Goal: Information Seeking & Learning: Learn about a topic

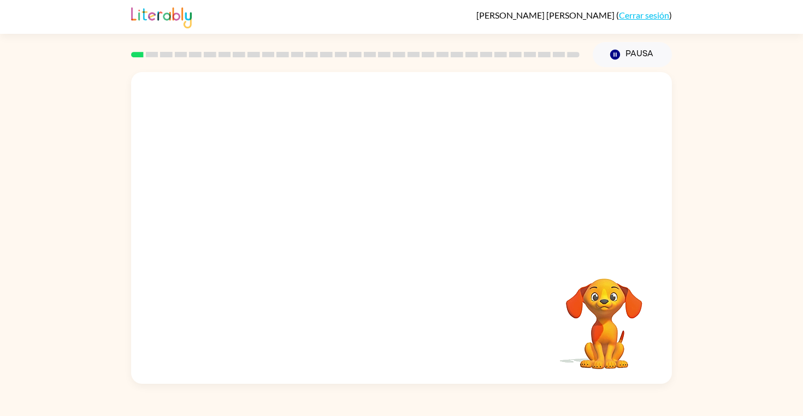
click at [541, 99] on video "Tu navegador debe admitir la reproducción de archivos .mp4 para usar Literably.…" at bounding box center [401, 164] width 541 height 184
click at [414, 227] on button "button" at bounding box center [402, 234] width 70 height 40
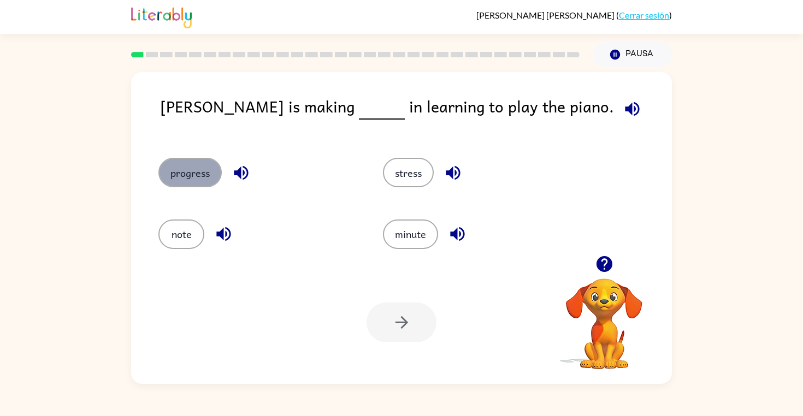
click at [181, 166] on button "progress" at bounding box center [189, 173] width 63 height 30
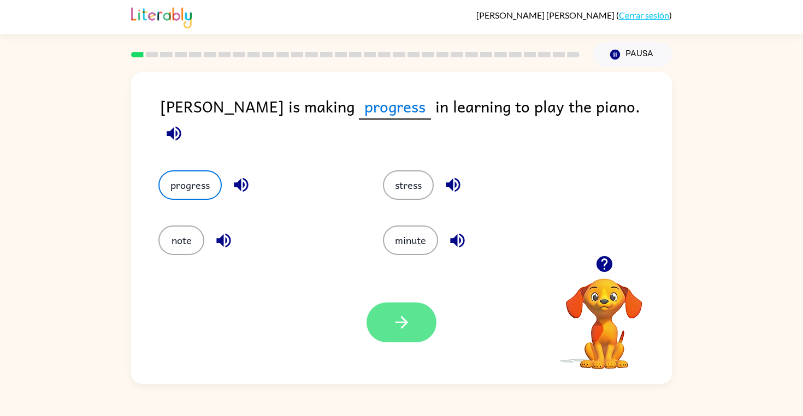
click at [412, 325] on button "button" at bounding box center [402, 323] width 70 height 40
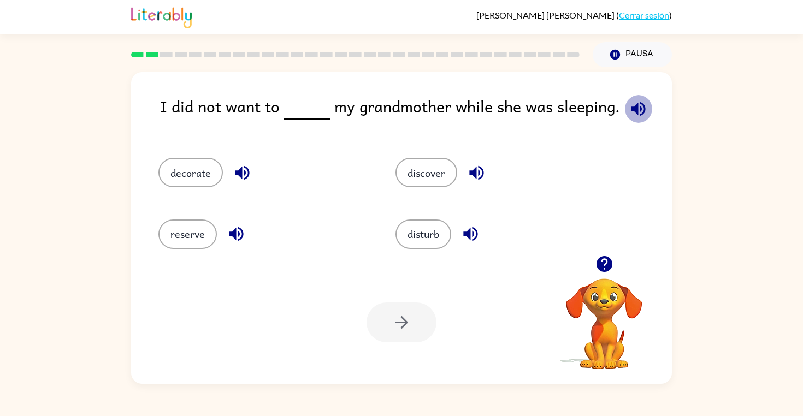
click at [629, 114] on icon "button" at bounding box center [638, 108] width 19 height 19
click at [423, 232] on button "disturb" at bounding box center [424, 235] width 56 height 30
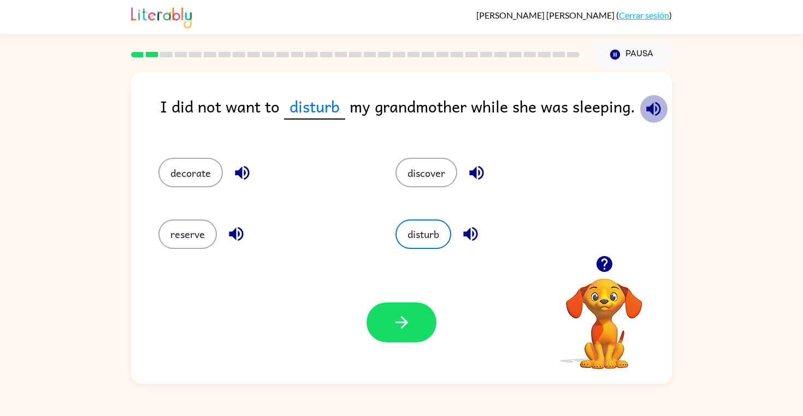
click at [652, 107] on icon "button" at bounding box center [653, 108] width 19 height 19
click at [400, 325] on icon "button" at bounding box center [401, 322] width 19 height 19
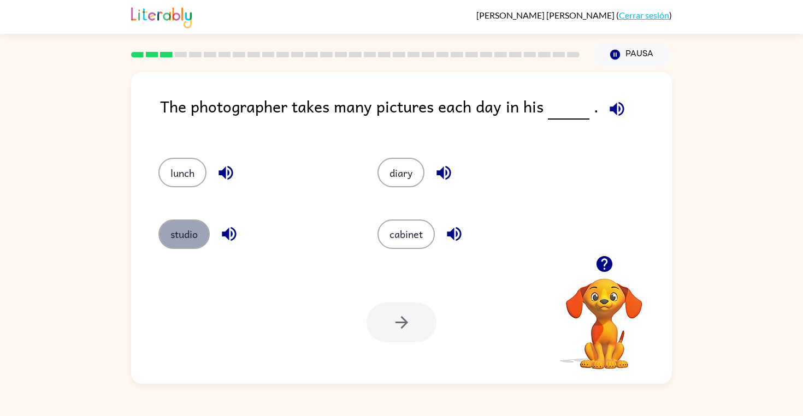
click at [197, 239] on button "studio" at bounding box center [183, 235] width 51 height 30
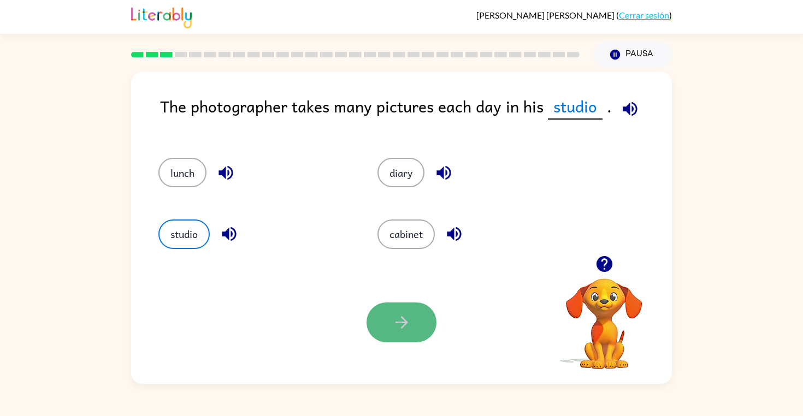
click at [390, 340] on button "button" at bounding box center [402, 323] width 70 height 40
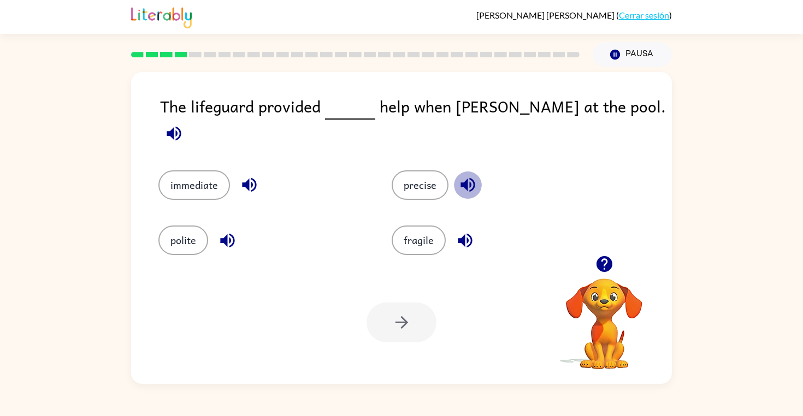
click at [469, 178] on icon "button" at bounding box center [468, 185] width 14 height 14
click at [465, 232] on icon "button" at bounding box center [465, 240] width 19 height 19
click at [246, 178] on icon "button" at bounding box center [249, 185] width 14 height 14
click at [193, 170] on button "immediate" at bounding box center [194, 185] width 72 height 30
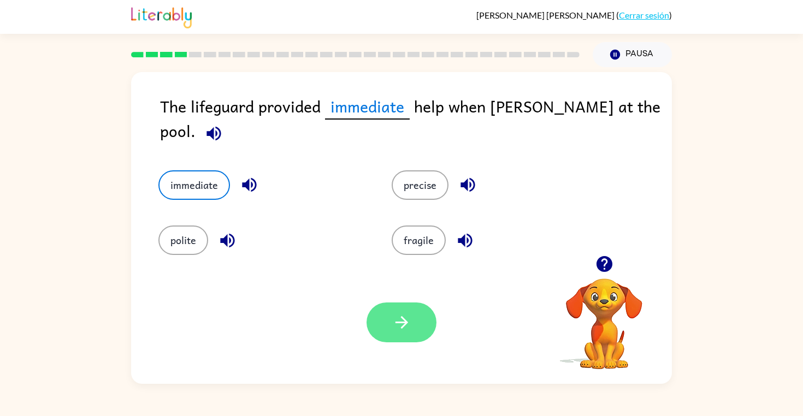
click at [396, 326] on icon "button" at bounding box center [401, 322] width 19 height 19
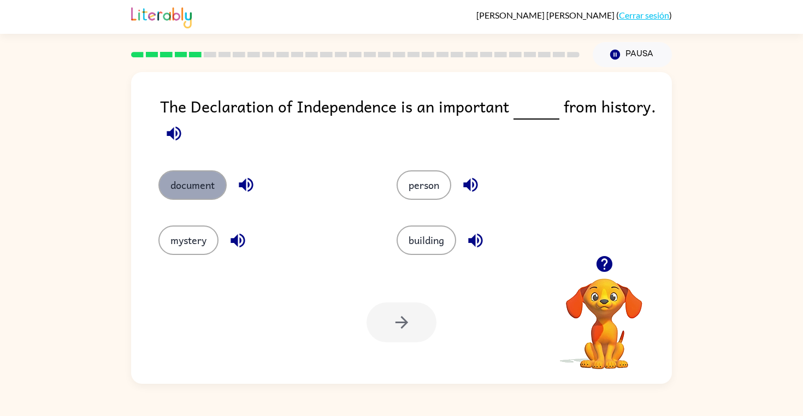
click at [214, 188] on button "document" at bounding box center [192, 185] width 68 height 30
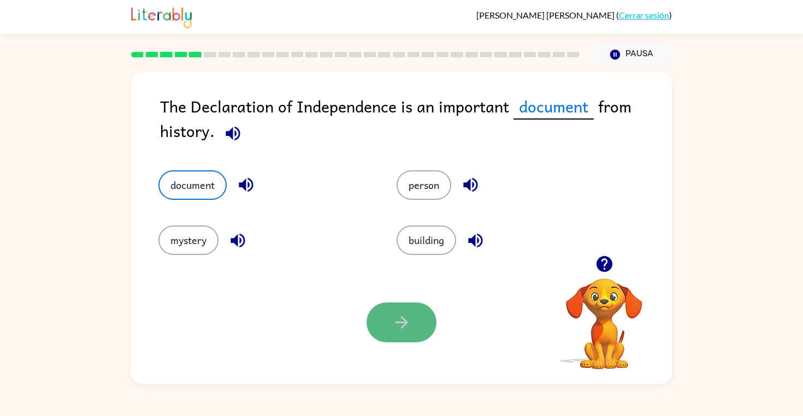
click at [393, 317] on icon "button" at bounding box center [401, 322] width 19 height 19
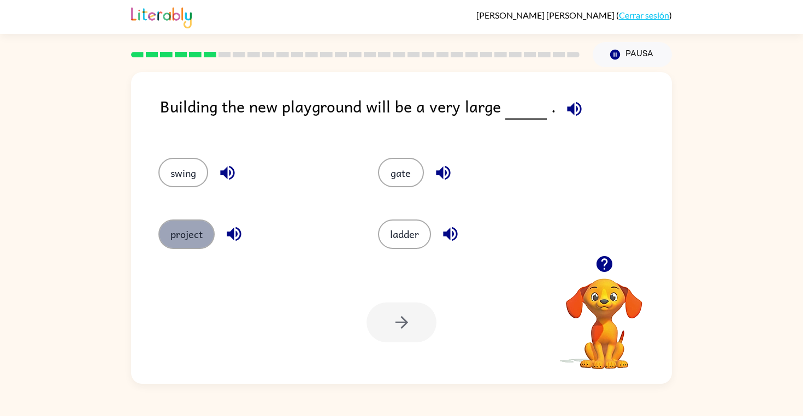
click at [181, 240] on button "project" at bounding box center [186, 235] width 56 height 30
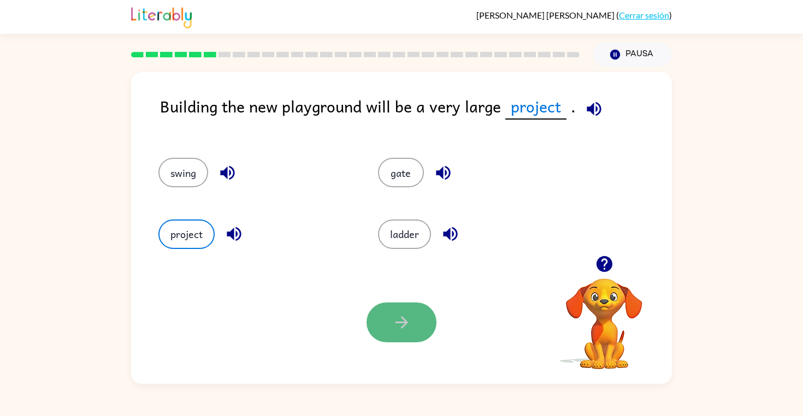
click at [394, 329] on icon "button" at bounding box center [401, 322] width 19 height 19
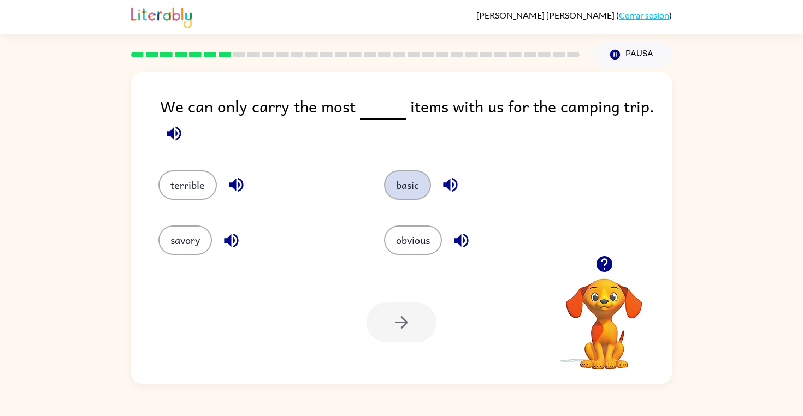
click at [405, 193] on button "basic" at bounding box center [407, 185] width 47 height 30
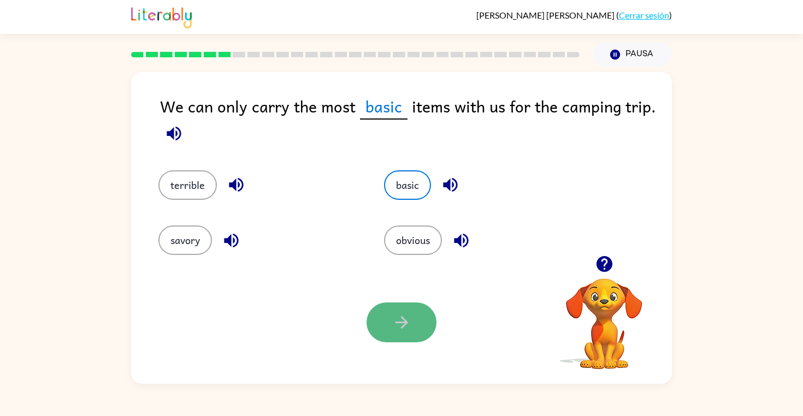
click at [391, 323] on button "button" at bounding box center [402, 323] width 70 height 40
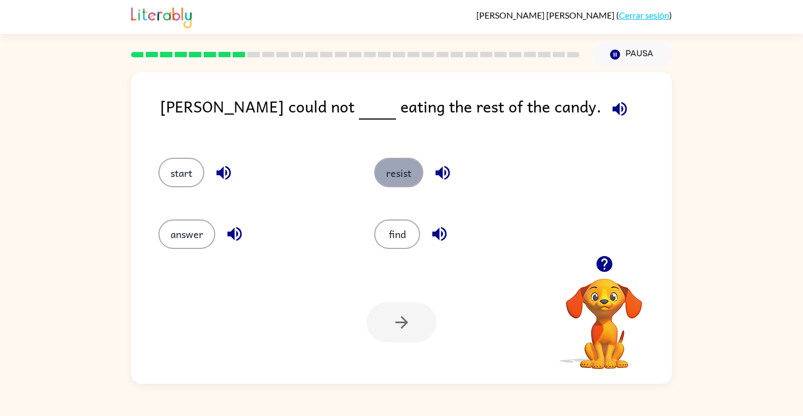
click at [397, 178] on button "resist" at bounding box center [398, 173] width 49 height 30
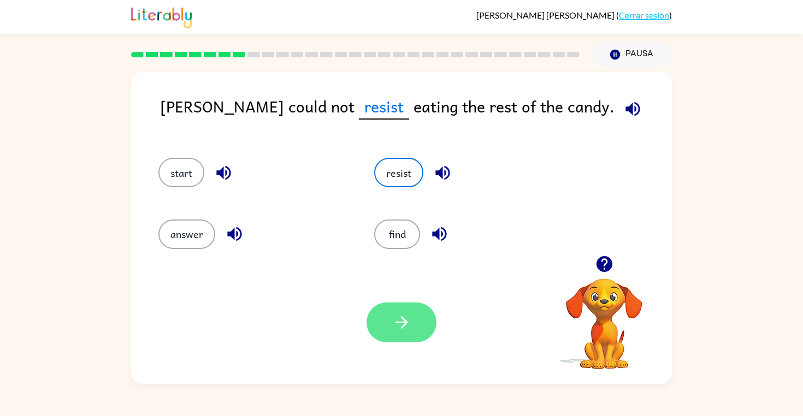
click at [392, 318] on icon "button" at bounding box center [401, 322] width 19 height 19
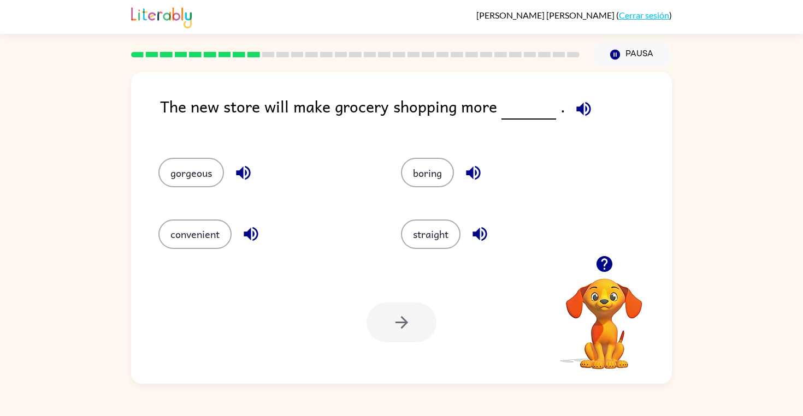
click at [242, 234] on icon "button" at bounding box center [250, 234] width 19 height 19
click at [190, 233] on button "convenient" at bounding box center [194, 235] width 73 height 30
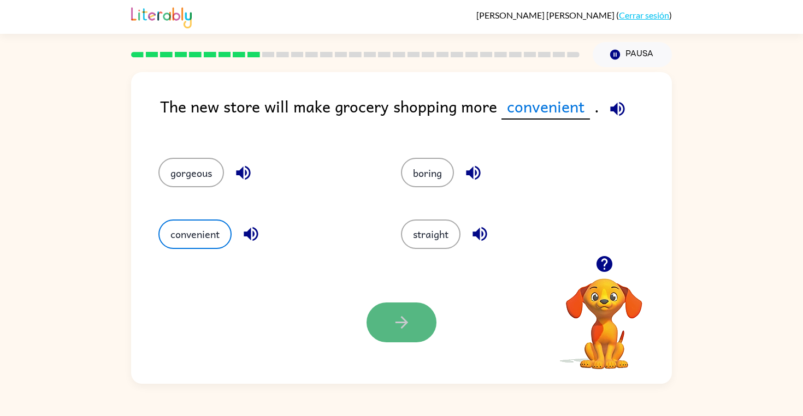
click at [405, 331] on icon "button" at bounding box center [401, 322] width 19 height 19
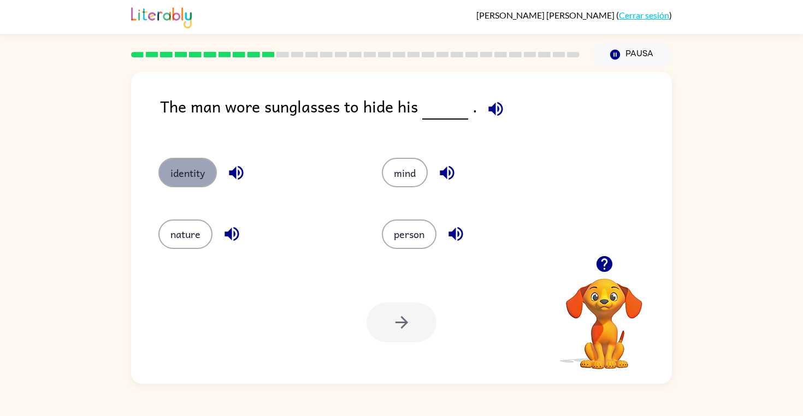
click at [187, 168] on button "identity" at bounding box center [187, 173] width 58 height 30
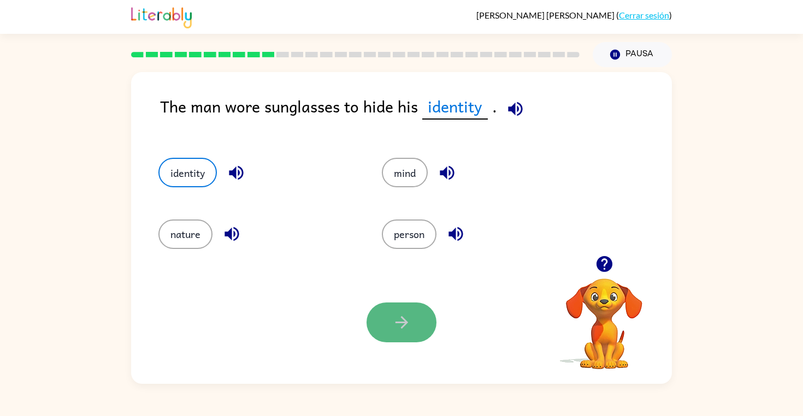
click at [391, 322] on button "button" at bounding box center [402, 323] width 70 height 40
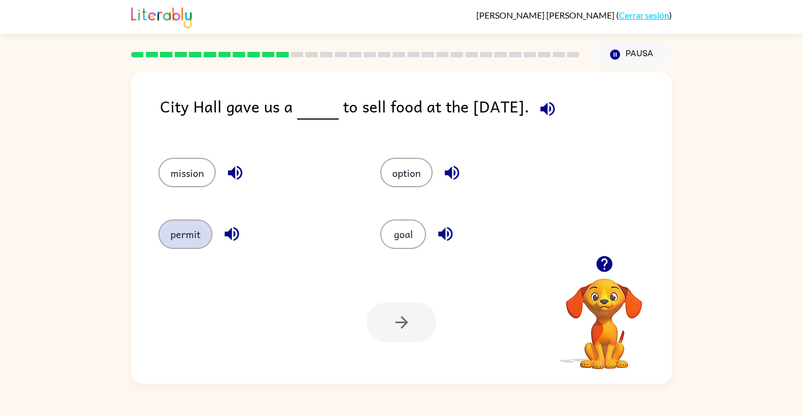
click at [207, 237] on button "permit" at bounding box center [185, 235] width 54 height 30
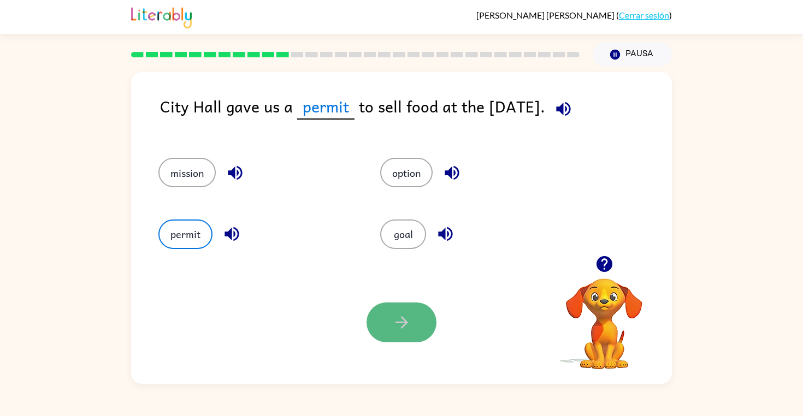
click at [388, 319] on button "button" at bounding box center [402, 323] width 70 height 40
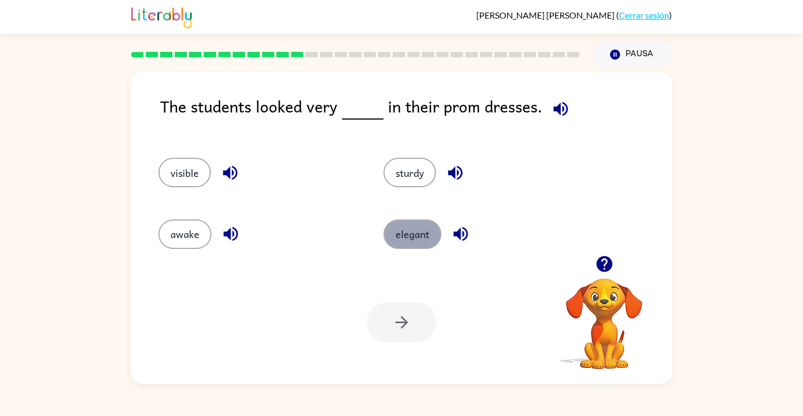
click at [426, 231] on button "elegant" at bounding box center [413, 235] width 58 height 30
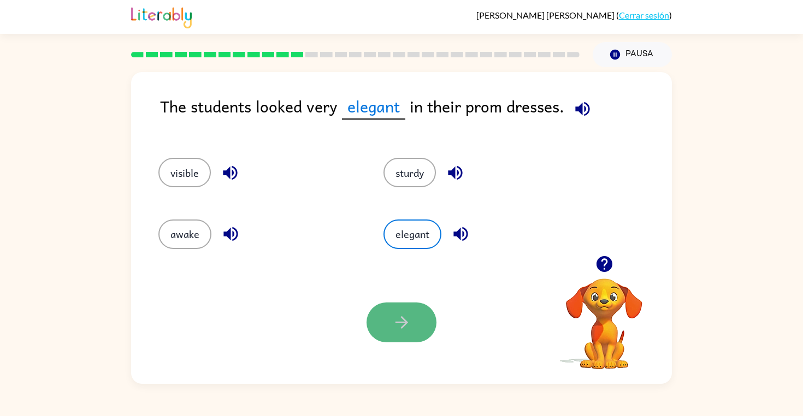
click at [394, 333] on button "button" at bounding box center [402, 323] width 70 height 40
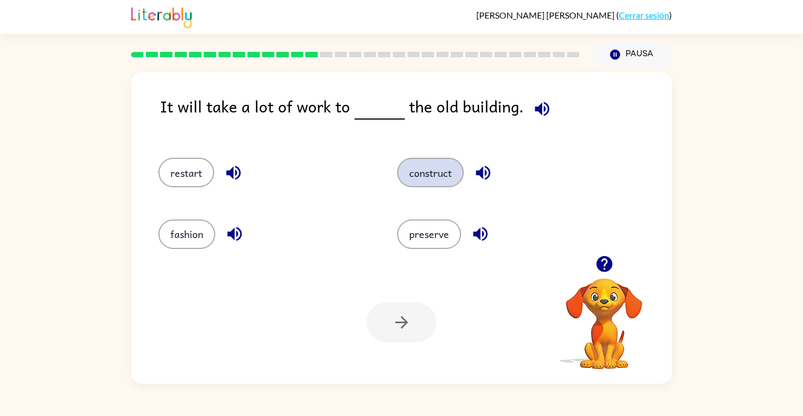
click at [444, 167] on button "construct" at bounding box center [430, 173] width 67 height 30
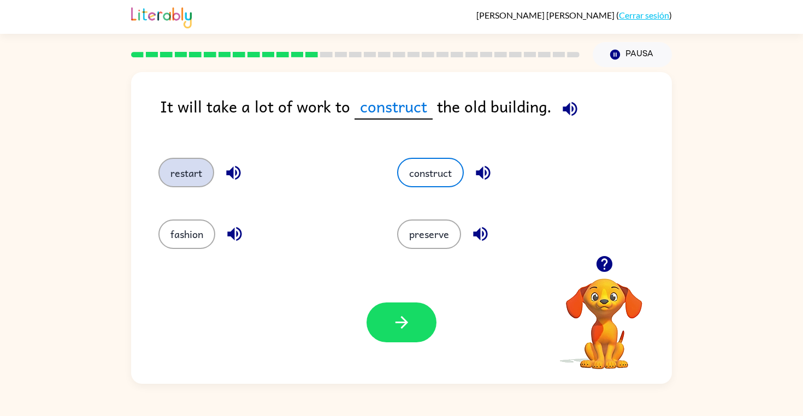
click at [175, 177] on button "restart" at bounding box center [186, 173] width 56 height 30
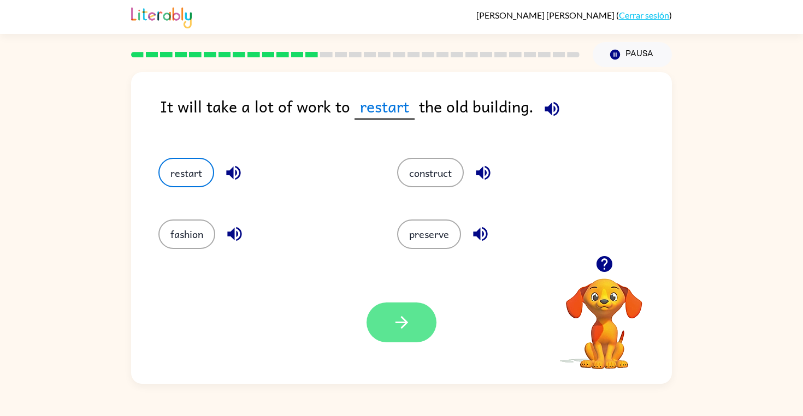
click at [397, 327] on icon "button" at bounding box center [401, 322] width 19 height 19
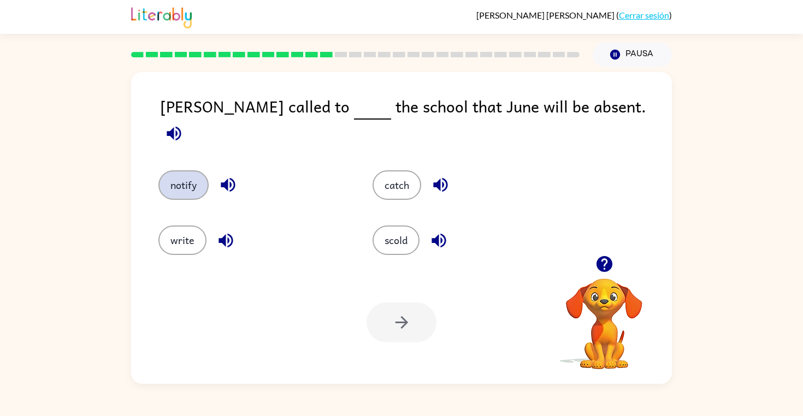
click at [186, 185] on button "notify" at bounding box center [183, 185] width 50 height 30
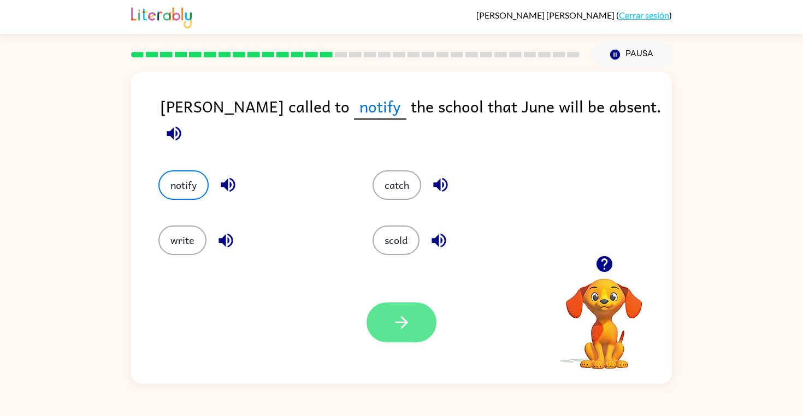
click at [402, 330] on icon "button" at bounding box center [401, 322] width 19 height 19
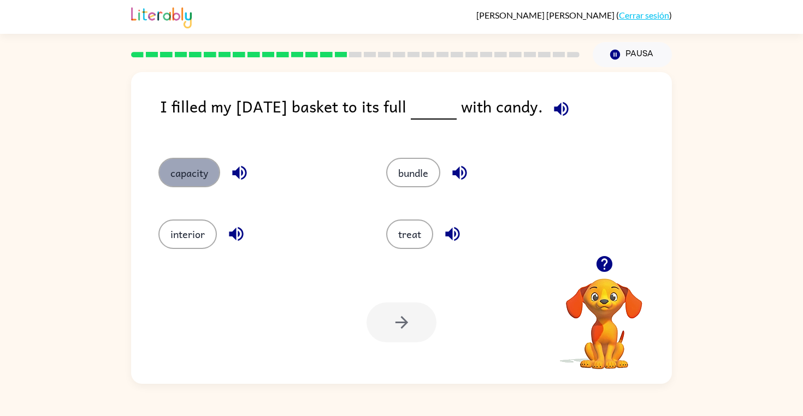
click at [202, 174] on button "capacity" at bounding box center [189, 173] width 62 height 30
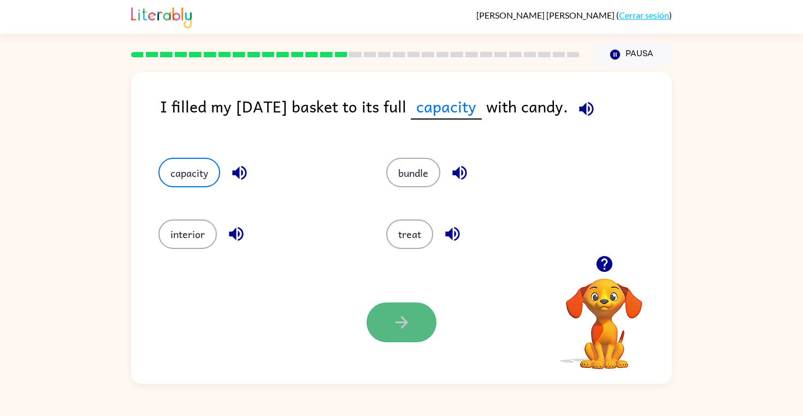
click at [409, 322] on icon "button" at bounding box center [401, 322] width 19 height 19
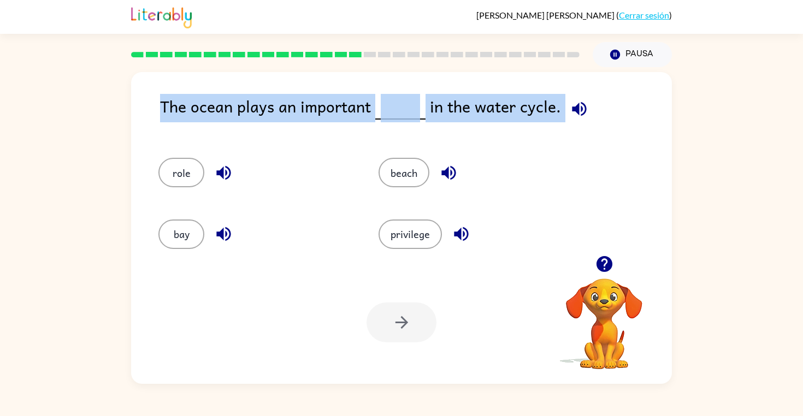
drag, startPoint x: 162, startPoint y: 103, endPoint x: 379, endPoint y: 130, distance: 218.5
click at [382, 128] on div "The ocean plays an important in the water cycle." at bounding box center [416, 115] width 512 height 42
click at [181, 169] on button "role" at bounding box center [181, 173] width 46 height 30
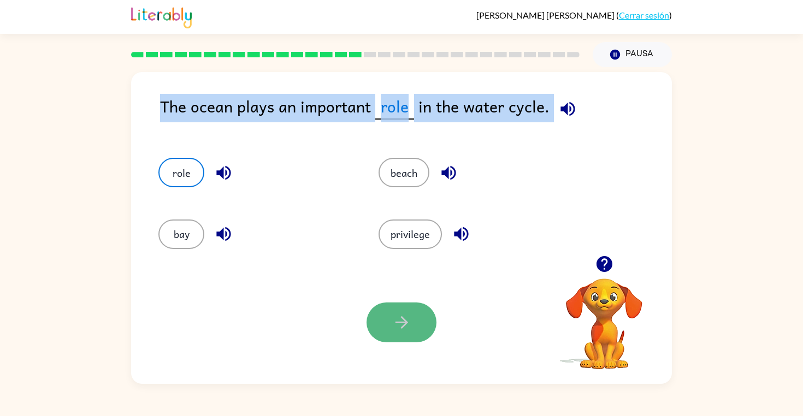
click at [396, 331] on icon "button" at bounding box center [401, 322] width 19 height 19
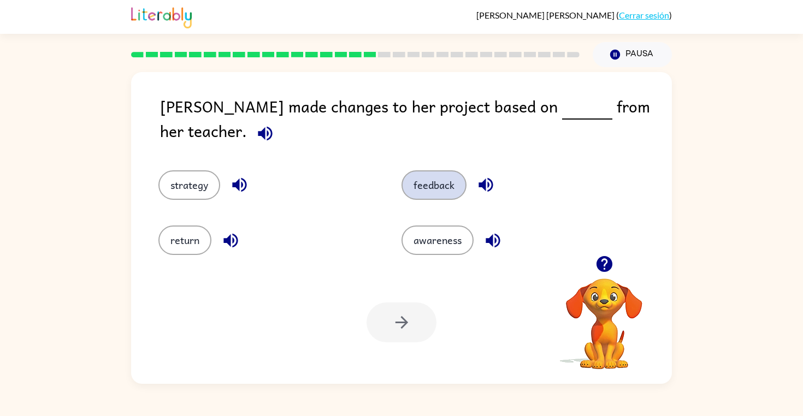
click at [430, 182] on button "feedback" at bounding box center [434, 185] width 65 height 30
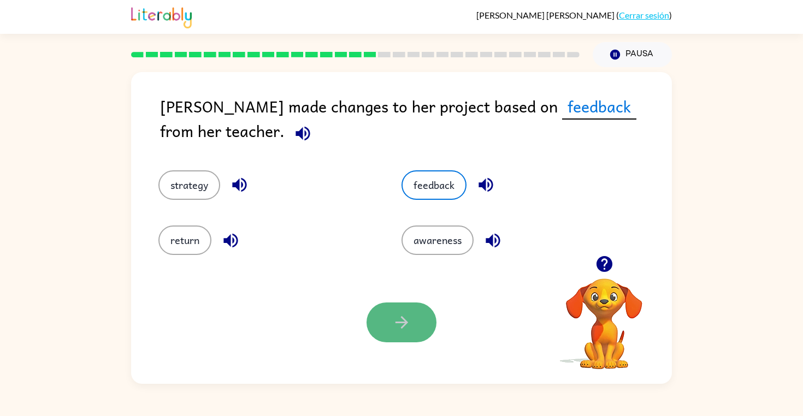
click at [403, 318] on icon "button" at bounding box center [401, 322] width 19 height 19
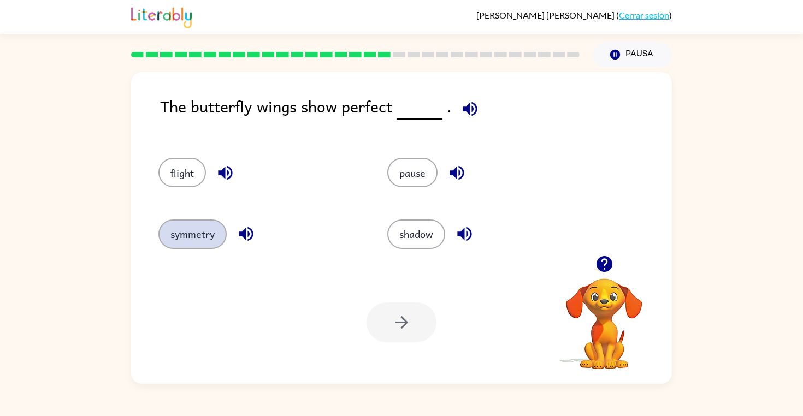
click at [213, 238] on button "symmetry" at bounding box center [192, 235] width 68 height 30
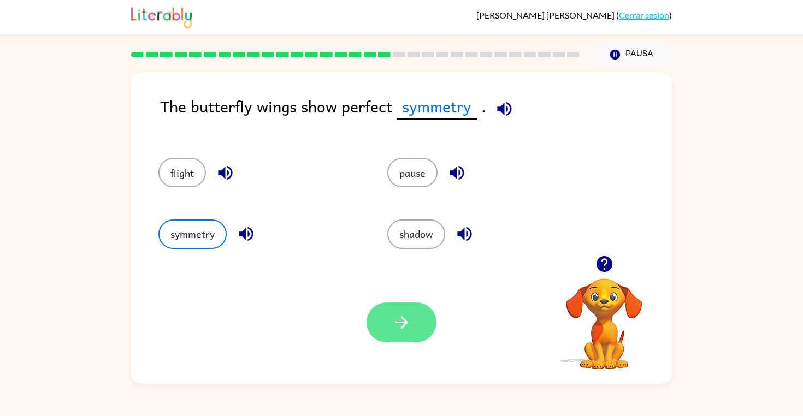
click at [404, 337] on button "button" at bounding box center [402, 323] width 70 height 40
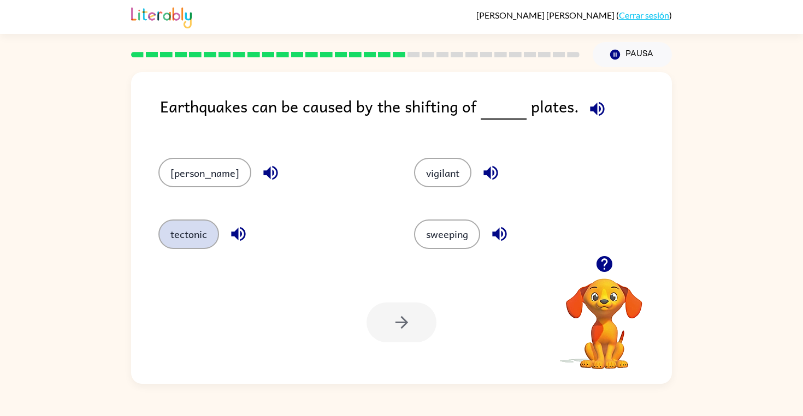
click at [178, 237] on button "tectonic" at bounding box center [188, 235] width 61 height 30
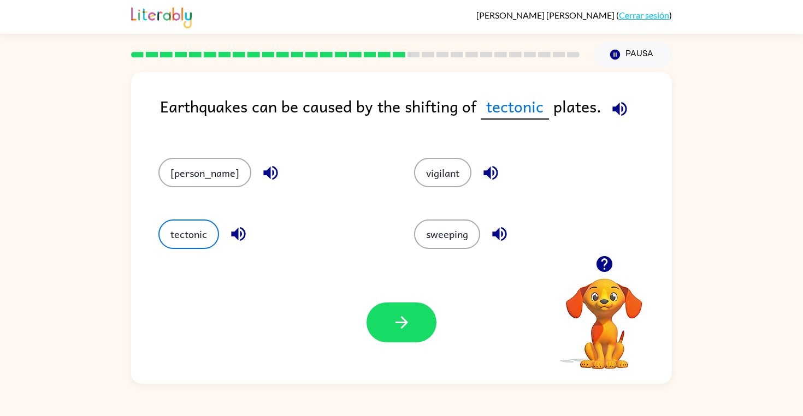
click at [234, 232] on icon "button" at bounding box center [238, 234] width 14 height 14
click at [398, 319] on icon "button" at bounding box center [401, 322] width 19 height 19
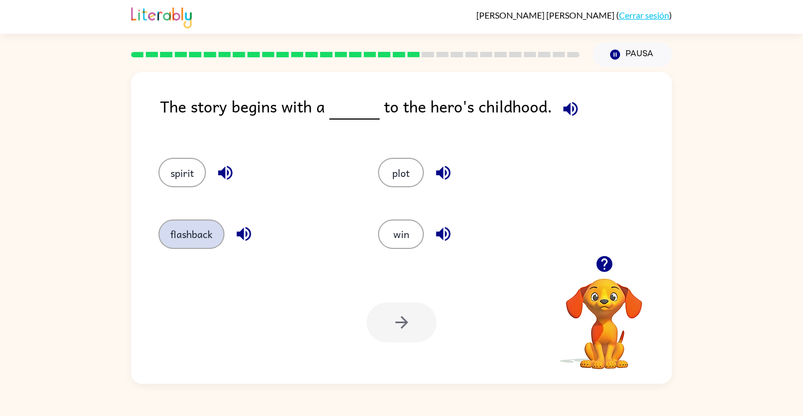
click at [194, 241] on button "flashback" at bounding box center [191, 235] width 66 height 30
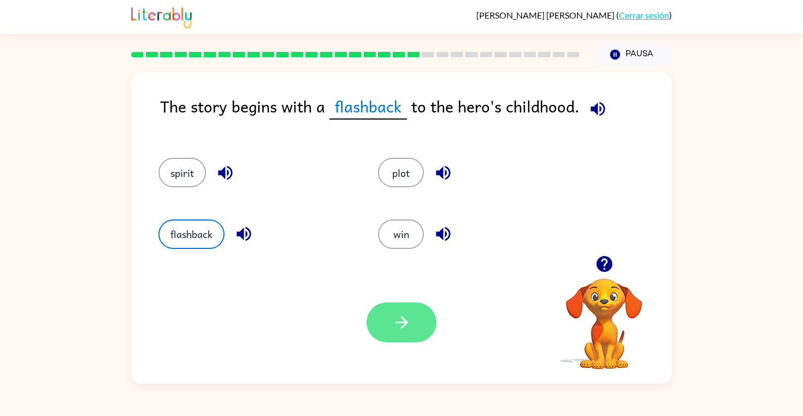
click at [409, 324] on icon "button" at bounding box center [401, 322] width 19 height 19
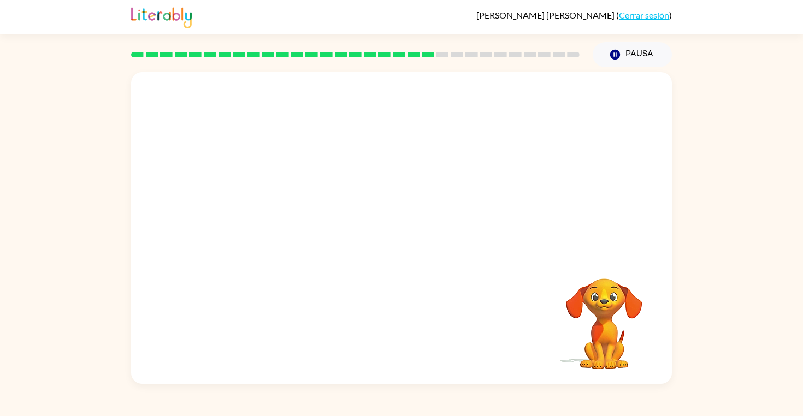
click at [298, 220] on video "Tu navegador debe admitir la reproducción de archivos .mp4 para usar Literably.…" at bounding box center [401, 164] width 541 height 184
click at [386, 228] on button "button" at bounding box center [402, 234] width 70 height 40
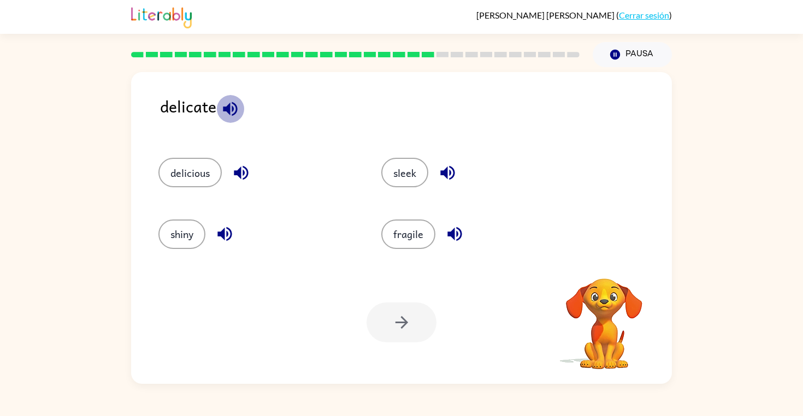
click at [232, 113] on icon "button" at bounding box center [230, 108] width 19 height 19
click at [405, 238] on button "fragile" at bounding box center [408, 235] width 54 height 30
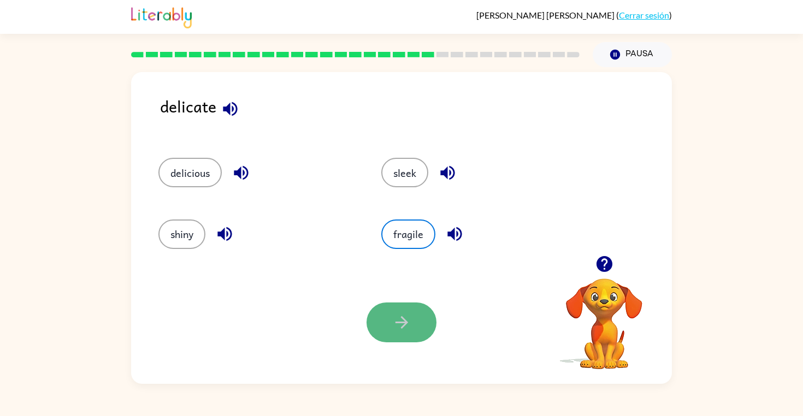
click at [393, 325] on icon "button" at bounding box center [401, 322] width 19 height 19
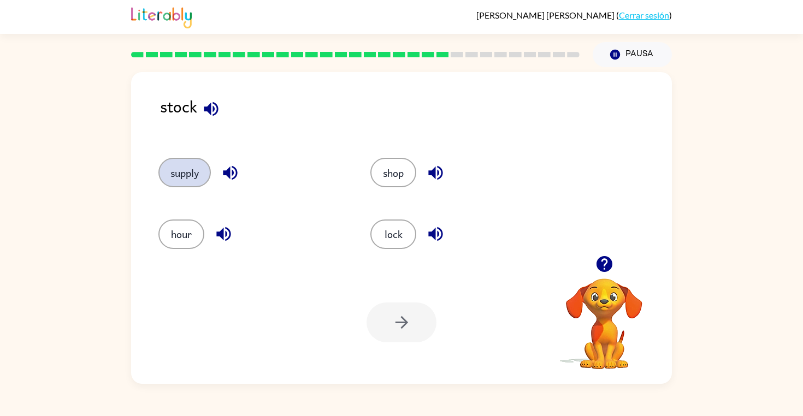
click at [200, 181] on button "supply" at bounding box center [184, 173] width 52 height 30
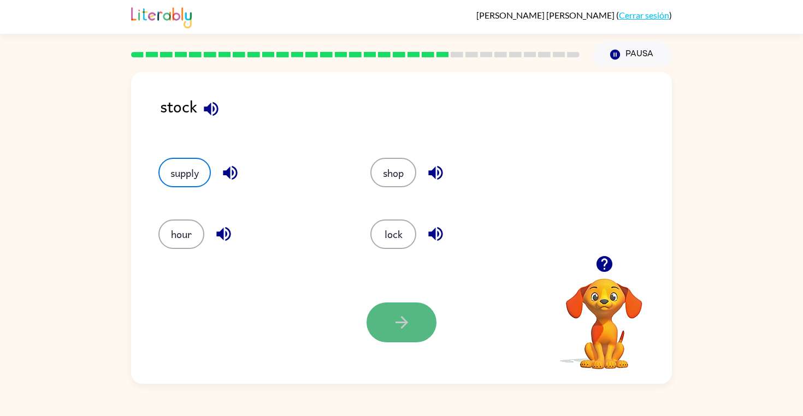
click at [411, 325] on icon "button" at bounding box center [401, 322] width 19 height 19
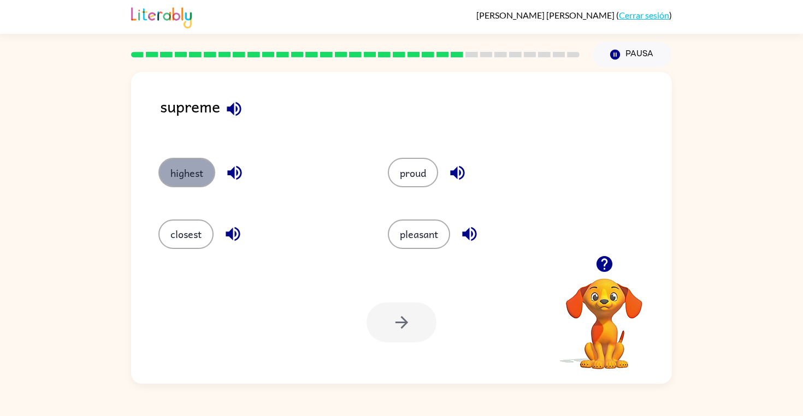
click at [198, 177] on button "highest" at bounding box center [186, 173] width 57 height 30
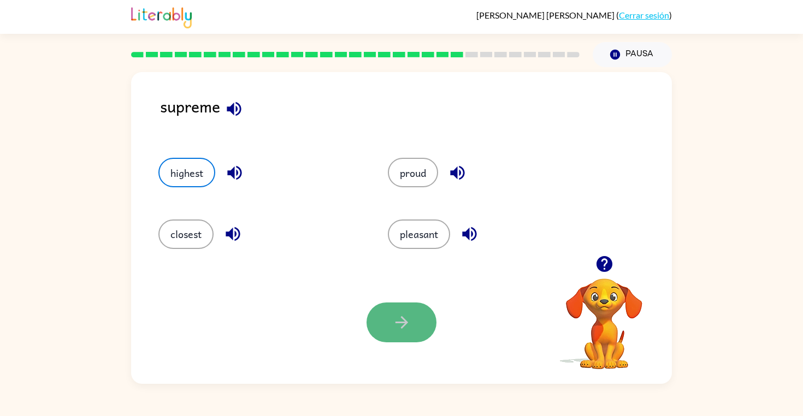
click at [406, 337] on button "button" at bounding box center [402, 323] width 70 height 40
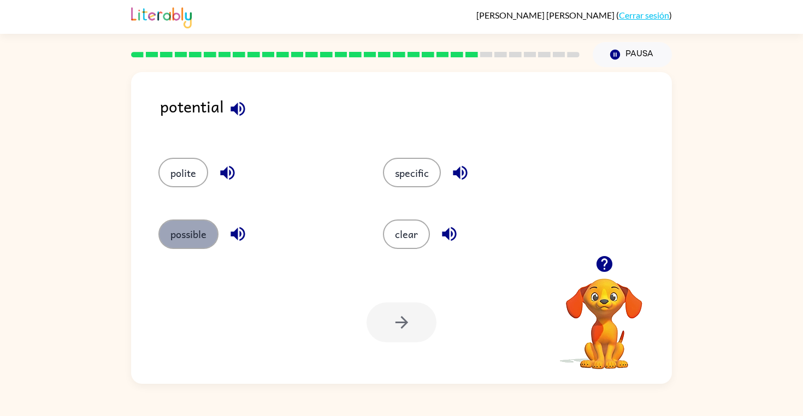
click at [165, 229] on button "possible" at bounding box center [188, 235] width 60 height 30
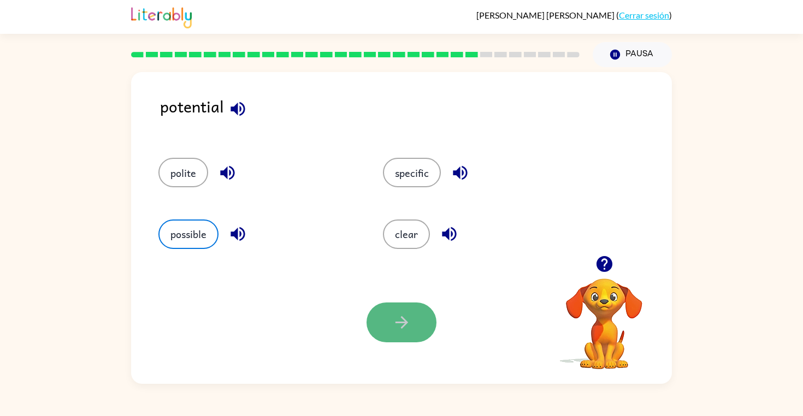
click at [392, 315] on icon "button" at bounding box center [401, 322] width 19 height 19
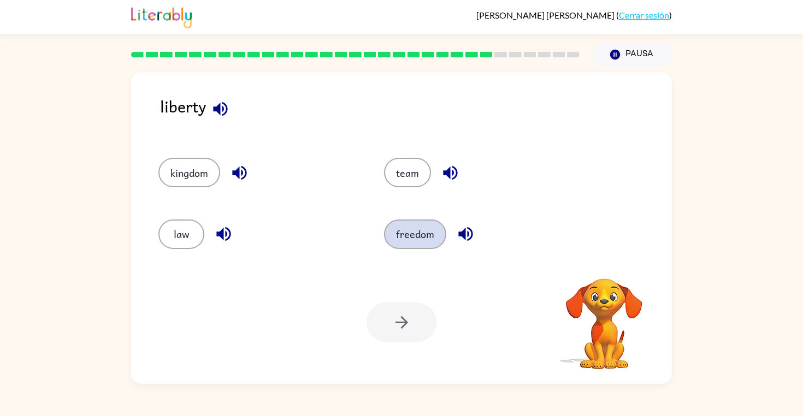
click at [406, 245] on button "freedom" at bounding box center [415, 235] width 62 height 30
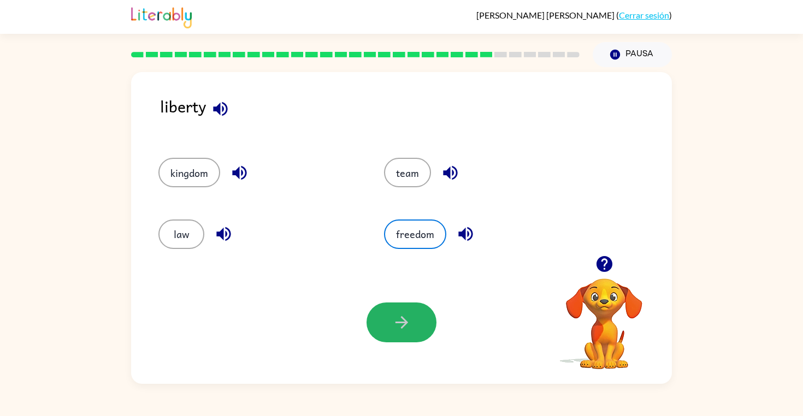
click at [403, 325] on icon "button" at bounding box center [401, 322] width 13 height 13
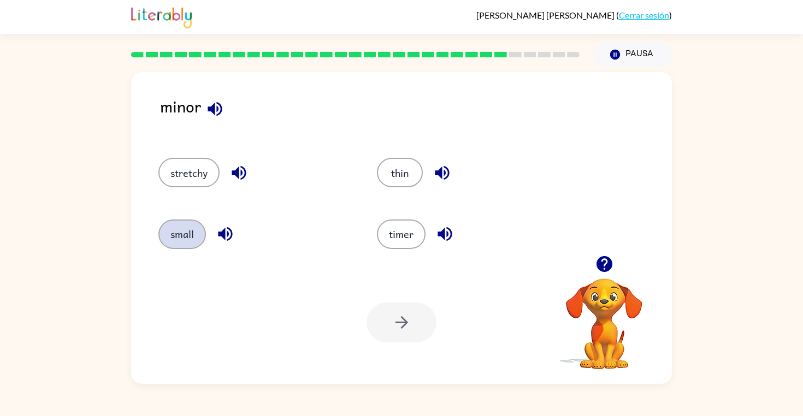
click at [180, 239] on button "small" at bounding box center [182, 235] width 48 height 30
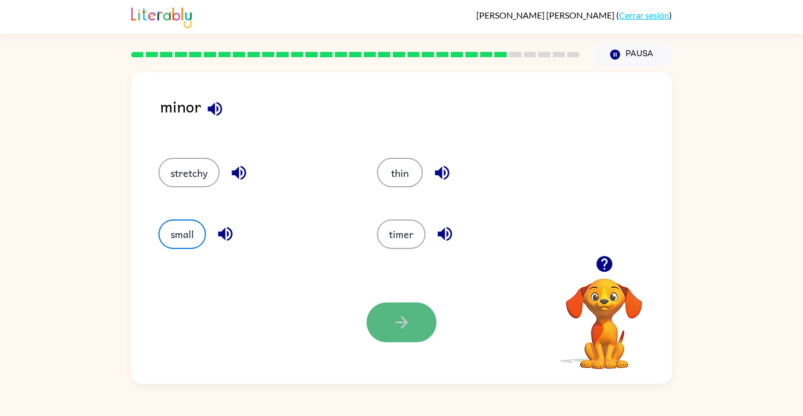
click at [379, 319] on button "button" at bounding box center [402, 323] width 70 height 40
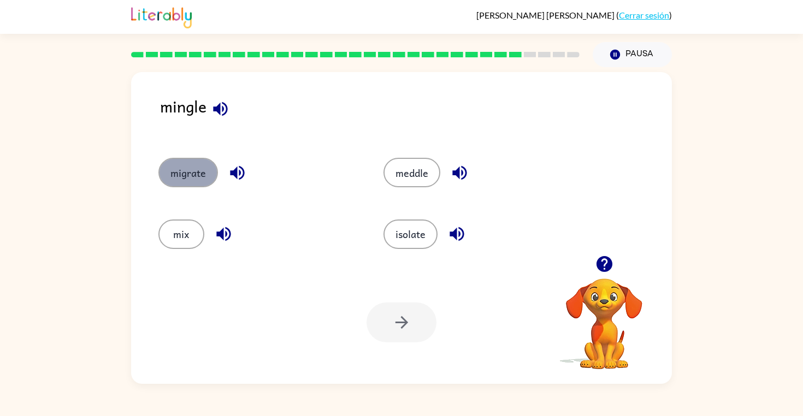
click at [192, 180] on button "migrate" at bounding box center [188, 173] width 60 height 30
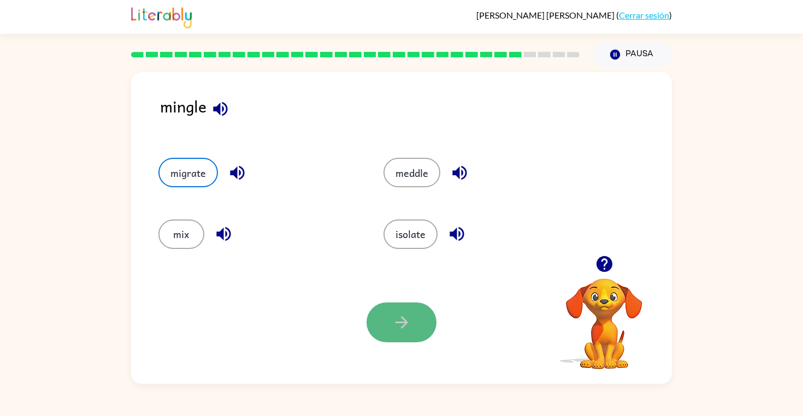
click at [379, 318] on button "button" at bounding box center [402, 323] width 70 height 40
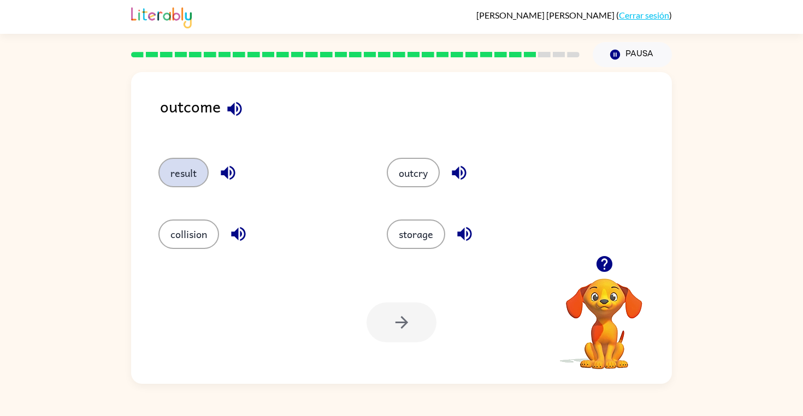
click at [186, 169] on button "result" at bounding box center [183, 173] width 50 height 30
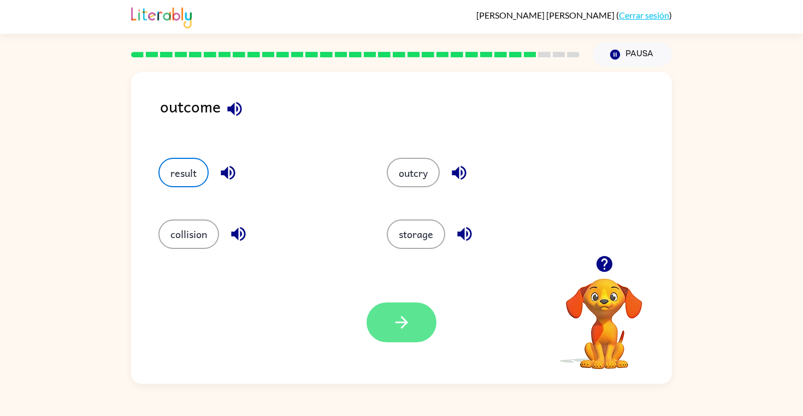
click at [382, 338] on button "button" at bounding box center [402, 323] width 70 height 40
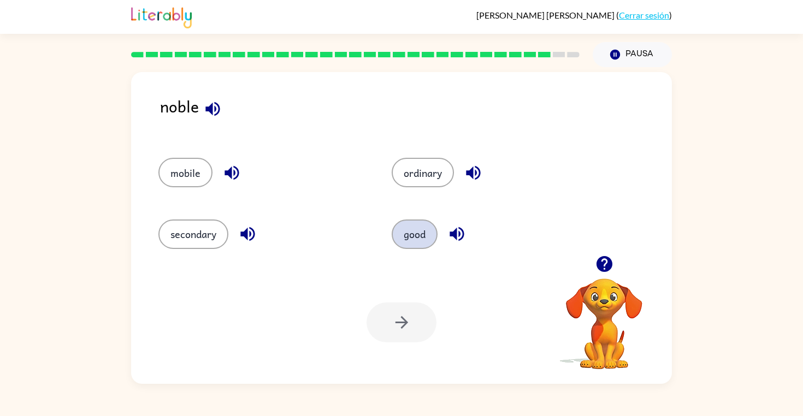
click at [414, 238] on button "good" at bounding box center [415, 235] width 46 height 30
drag, startPoint x: 403, startPoint y: 322, endPoint x: 403, endPoint y: 313, distance: 8.7
click at [403, 319] on icon "button" at bounding box center [401, 322] width 13 height 13
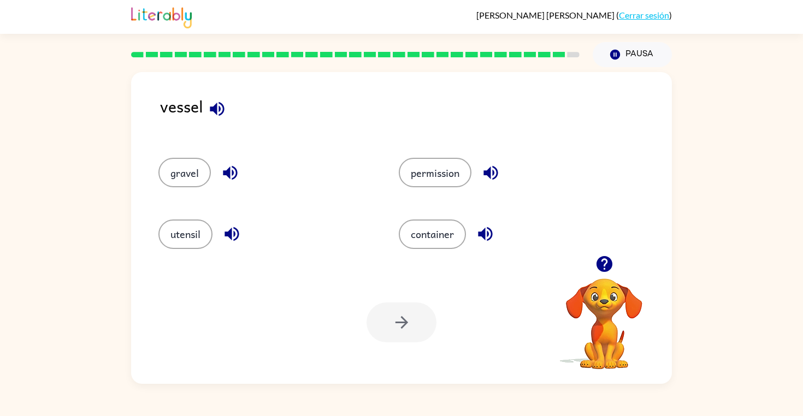
click at [411, 256] on div "container" at bounding box center [498, 229] width 240 height 61
click at [434, 239] on button "container" at bounding box center [432, 235] width 67 height 30
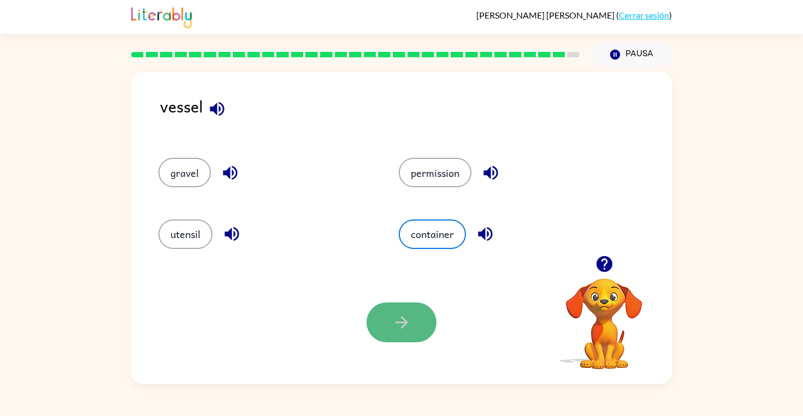
click at [411, 320] on button "button" at bounding box center [402, 323] width 70 height 40
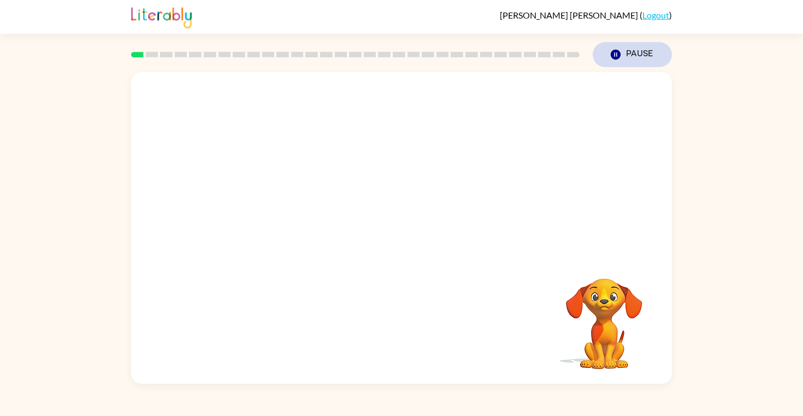
click at [617, 55] on icon "Pause" at bounding box center [616, 55] width 12 height 12
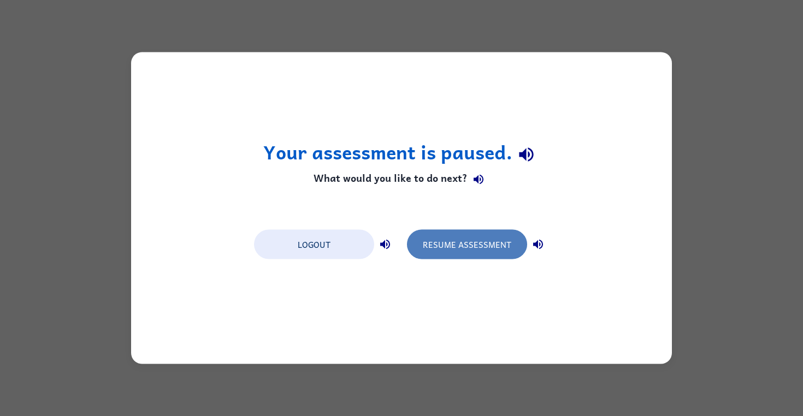
click at [464, 236] on button "Resume Assessment" at bounding box center [467, 245] width 120 height 30
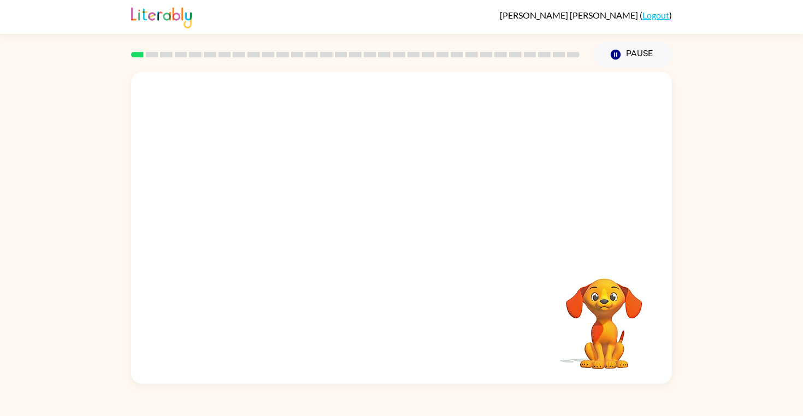
click at [368, 167] on video "Your browser must support playing .mp4 files to use Literably. Please try using…" at bounding box center [401, 164] width 541 height 184
click at [367, 167] on video "Your browser must support playing .mp4 files to use Literably. Please try using…" at bounding box center [401, 164] width 541 height 184
click at [410, 245] on div at bounding box center [402, 234] width 70 height 40
click at [409, 245] on button "button" at bounding box center [402, 234] width 70 height 40
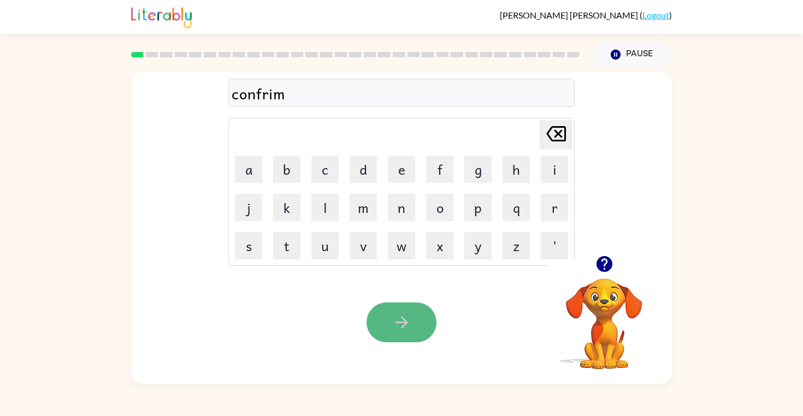
click at [391, 317] on button "button" at bounding box center [402, 323] width 70 height 40
click at [399, 321] on icon "button" at bounding box center [401, 322] width 19 height 19
click at [404, 320] on icon "button" at bounding box center [401, 322] width 13 height 13
click at [380, 327] on button "button" at bounding box center [402, 323] width 70 height 40
click at [407, 318] on icon "button" at bounding box center [401, 322] width 19 height 19
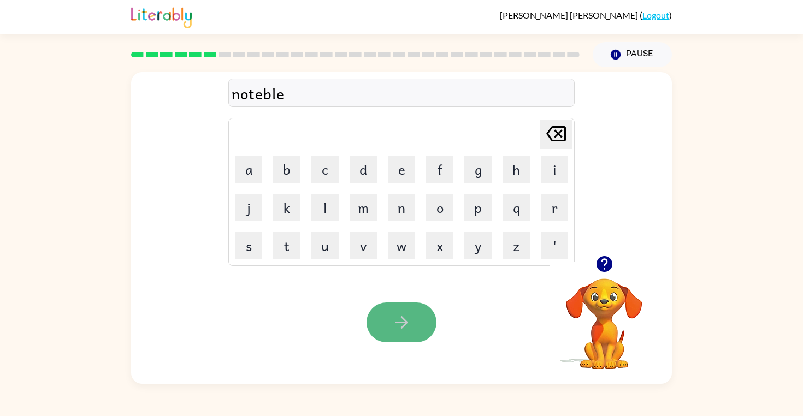
click at [404, 335] on button "button" at bounding box center [402, 323] width 70 height 40
click at [405, 338] on button "button" at bounding box center [402, 323] width 70 height 40
click at [404, 328] on icon "button" at bounding box center [401, 322] width 19 height 19
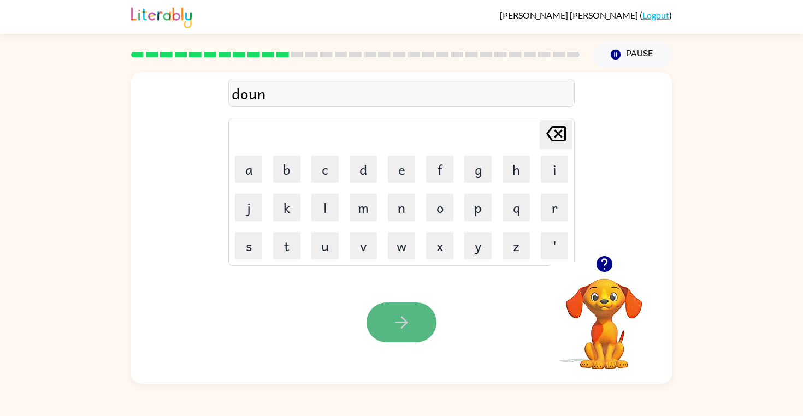
click at [399, 324] on icon "button" at bounding box center [401, 322] width 19 height 19
click at [398, 323] on icon "button" at bounding box center [401, 322] width 19 height 19
click at [398, 323] on icon "button" at bounding box center [401, 322] width 13 height 13
click at [247, 96] on div "prot" at bounding box center [402, 93] width 340 height 23
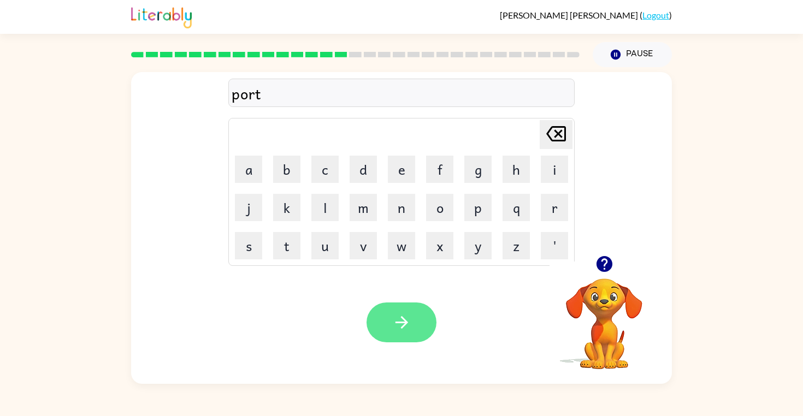
click at [394, 327] on icon "button" at bounding box center [401, 322] width 19 height 19
click at [393, 328] on icon "button" at bounding box center [401, 322] width 19 height 19
click at [409, 329] on icon "button" at bounding box center [401, 322] width 19 height 19
click at [403, 320] on icon "button" at bounding box center [401, 322] width 13 height 13
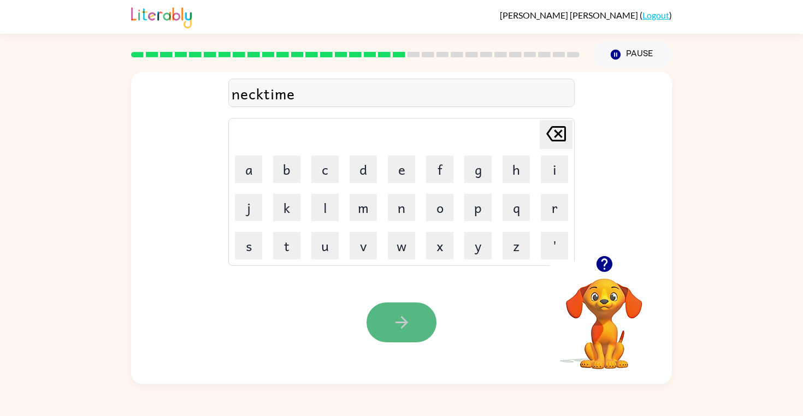
click at [400, 316] on icon "button" at bounding box center [401, 322] width 19 height 19
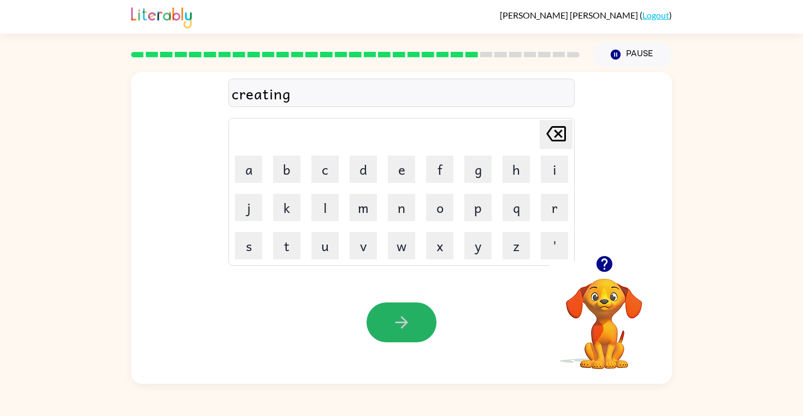
click at [400, 316] on icon "button" at bounding box center [401, 322] width 19 height 19
click at [399, 322] on icon "button" at bounding box center [401, 322] width 19 height 19
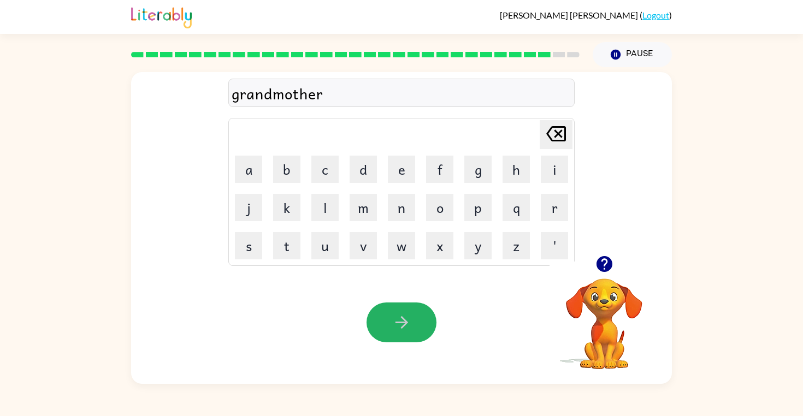
click at [399, 322] on icon "button" at bounding box center [401, 322] width 19 height 19
